Goal: Find specific page/section: Find specific page/section

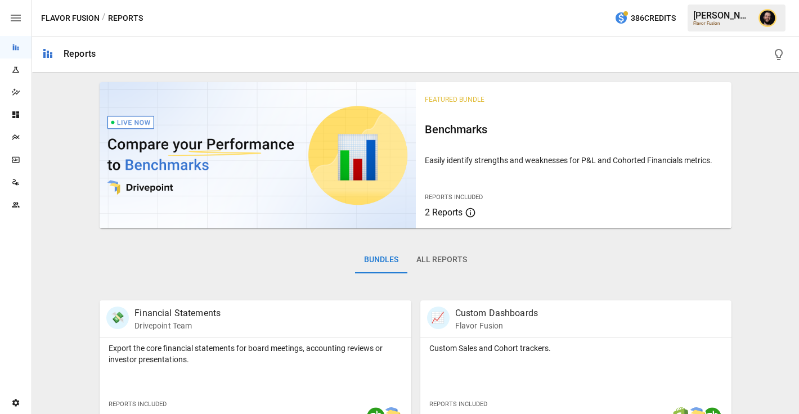
click at [26, 135] on div "Plans" at bounding box center [16, 137] width 32 height 9
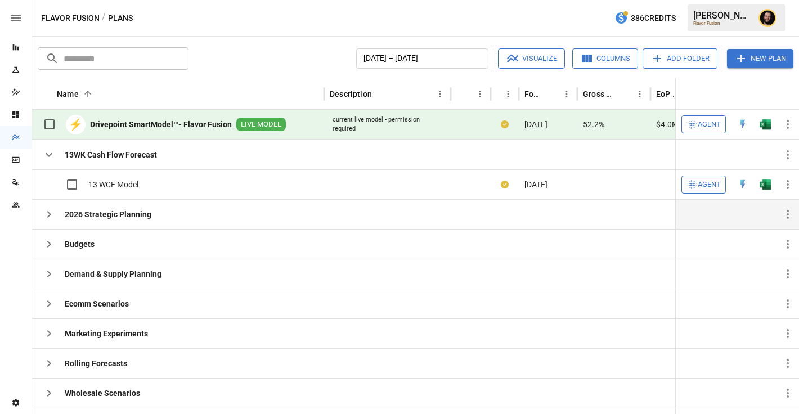
click at [51, 215] on icon "button" at bounding box center [49, 215] width 14 height 14
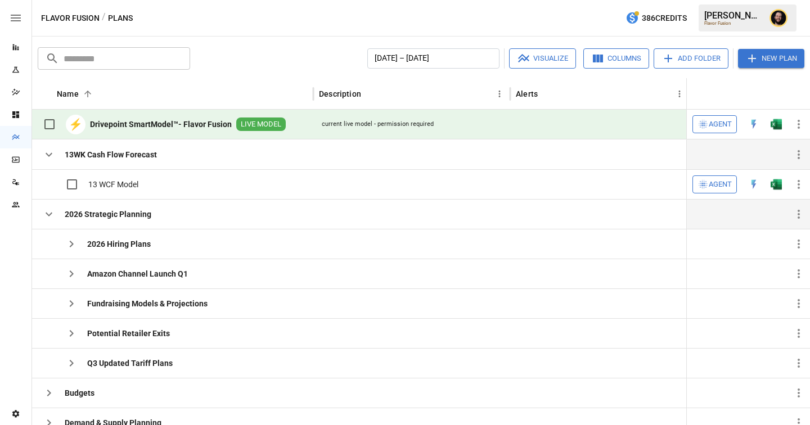
click at [51, 154] on icon "button" at bounding box center [49, 155] width 7 height 4
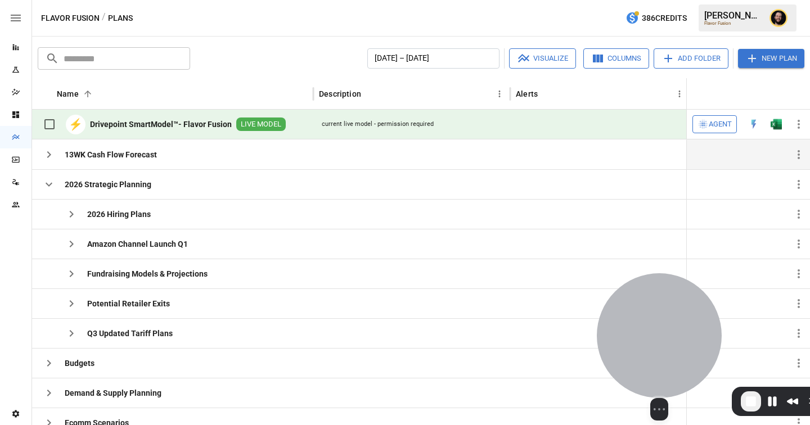
drag, startPoint x: 62, startPoint y: 343, endPoint x: 654, endPoint y: 344, distance: 592.3
click at [654, 344] on div at bounding box center [659, 335] width 125 height 125
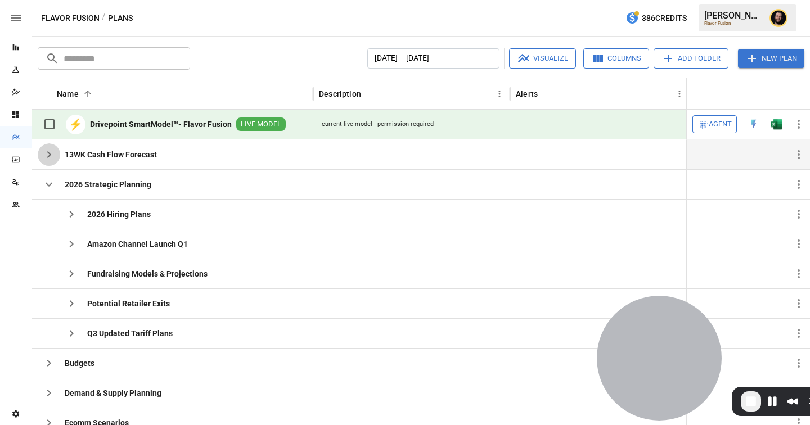
click at [52, 154] on icon "button" at bounding box center [49, 155] width 14 height 14
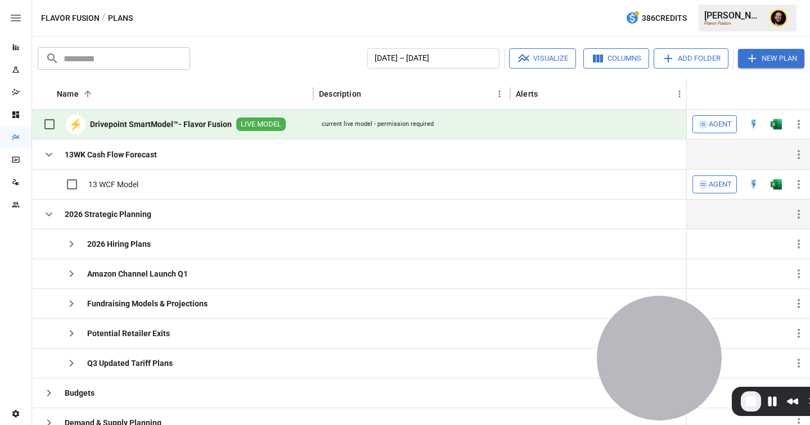
click at [47, 215] on icon "button" at bounding box center [49, 215] width 14 height 14
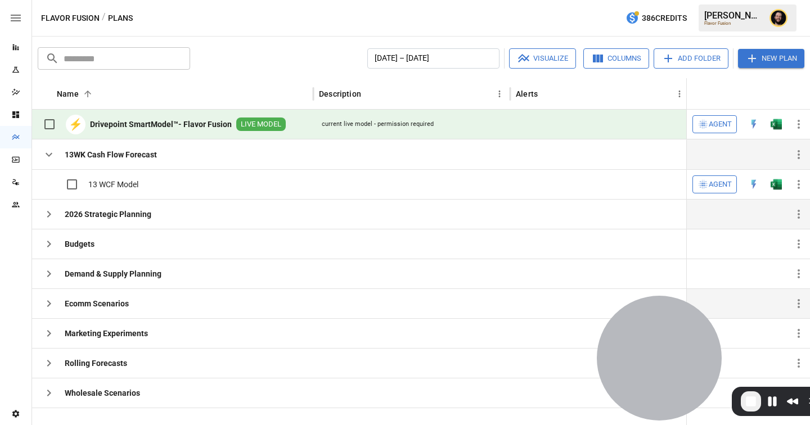
click at [52, 299] on icon "button" at bounding box center [49, 304] width 14 height 14
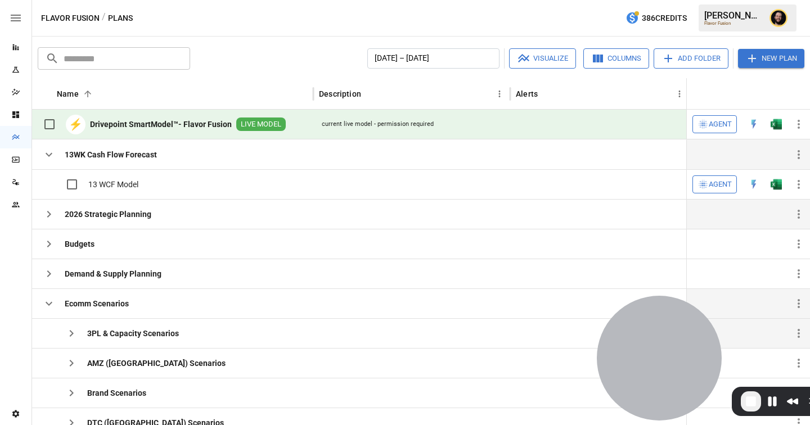
scroll to position [105, 0]
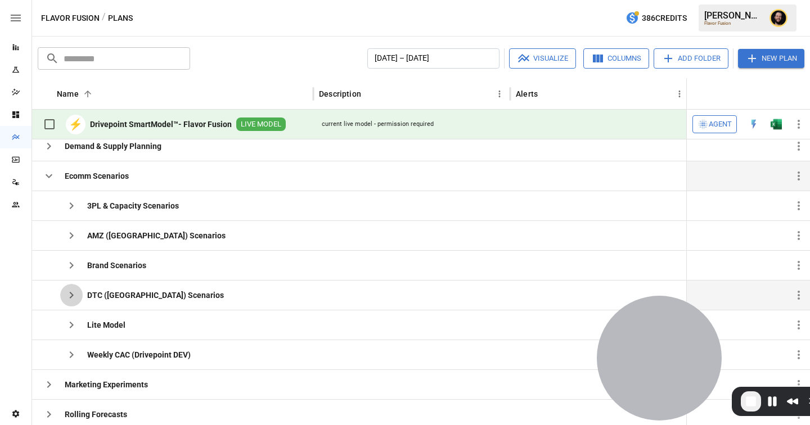
click at [65, 293] on icon "button" at bounding box center [72, 296] width 14 height 14
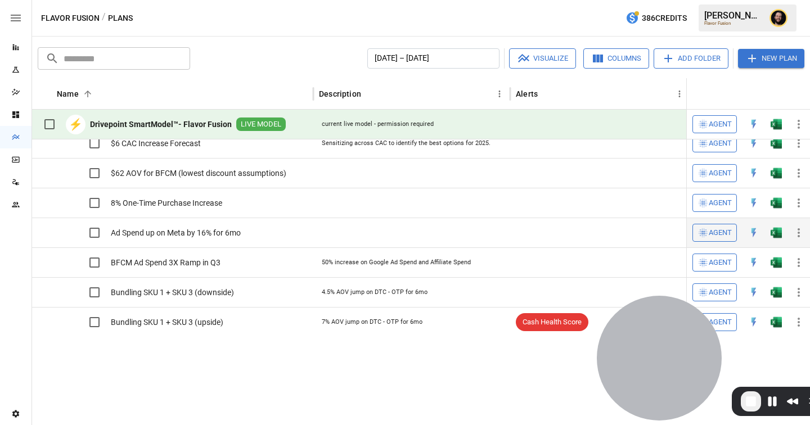
scroll to position [133, 0]
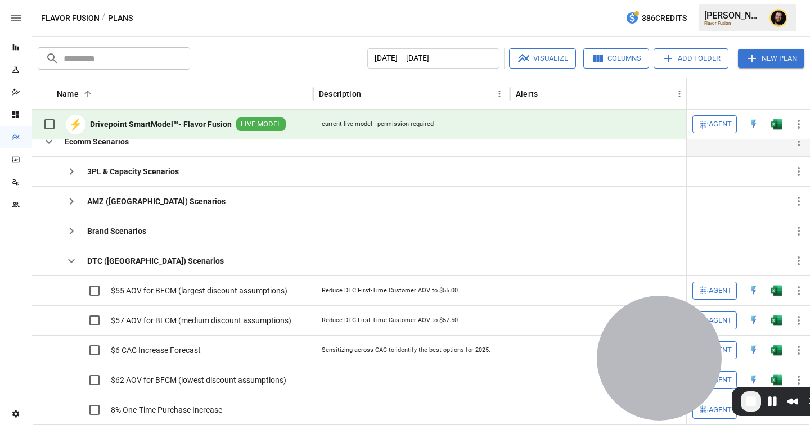
click at [49, 145] on icon "button" at bounding box center [49, 142] width 14 height 14
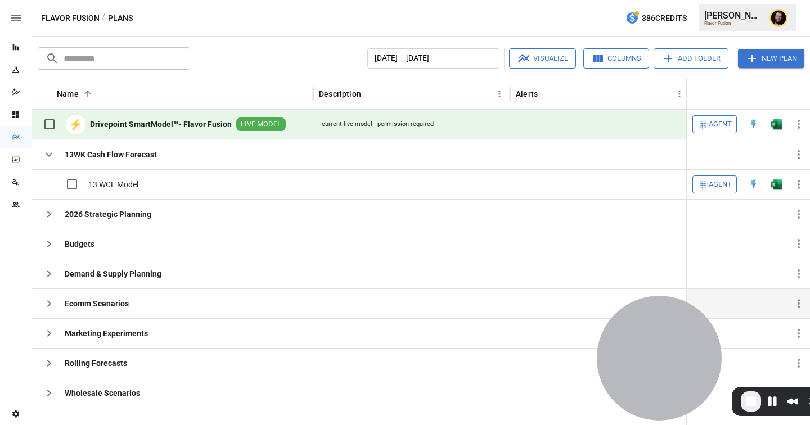
scroll to position [0, 0]
